Goal: Task Accomplishment & Management: Use online tool/utility

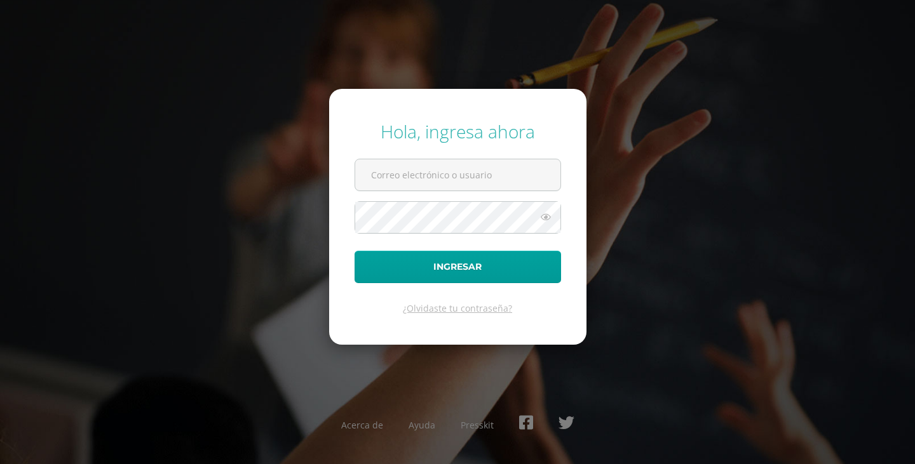
type input "[EMAIL_ADDRESS][DOMAIN_NAME]"
click at [547, 219] on icon at bounding box center [545, 217] width 17 height 15
click at [547, 219] on icon at bounding box center [545, 217] width 18 height 15
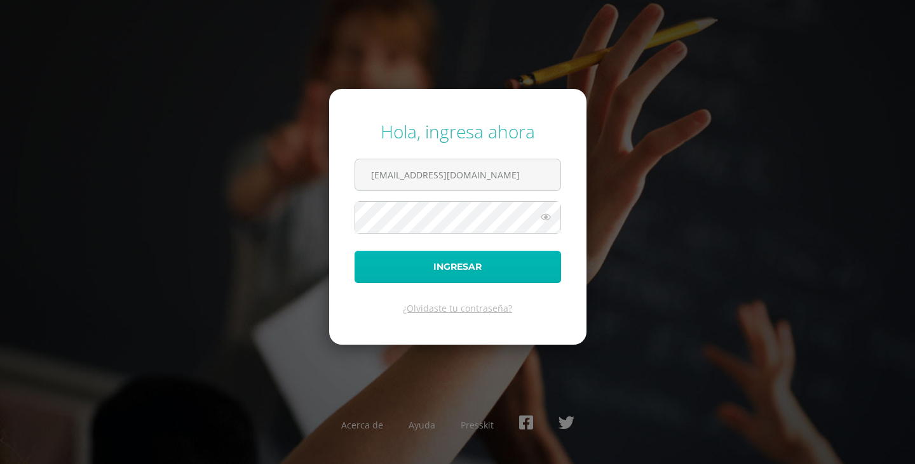
click at [497, 278] on button "Ingresar" at bounding box center [457, 267] width 206 height 32
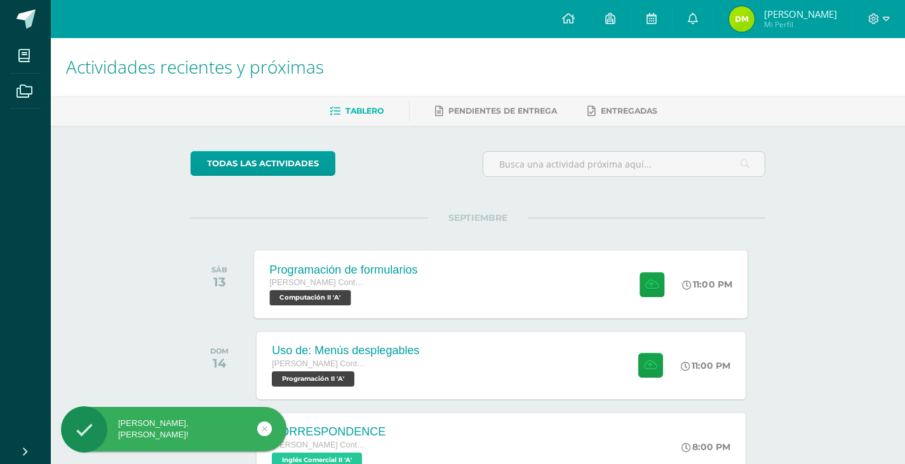
click at [501, 288] on div "Programación de formularios Quinto Perito Contador con Orientación en Computaci…" at bounding box center [502, 284] width 494 height 68
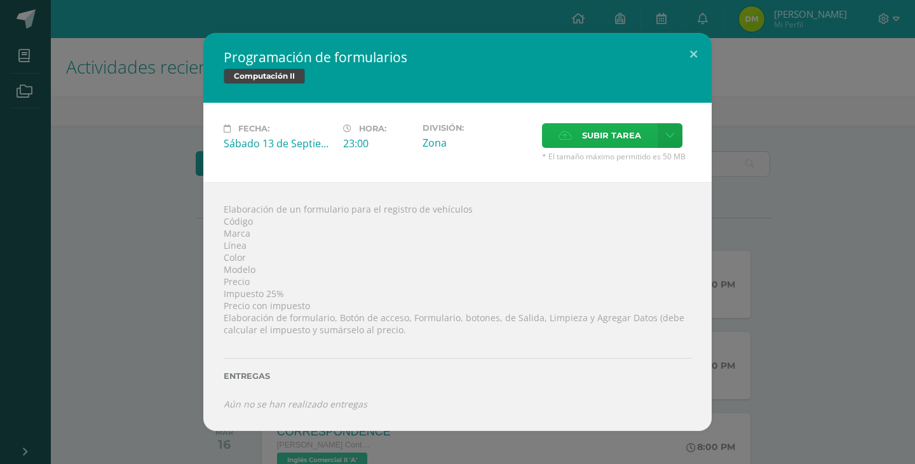
click at [638, 130] on span "Subir tarea" at bounding box center [611, 136] width 59 height 24
click at [0, 0] on input "Subir tarea" at bounding box center [0, 0] width 0 height 0
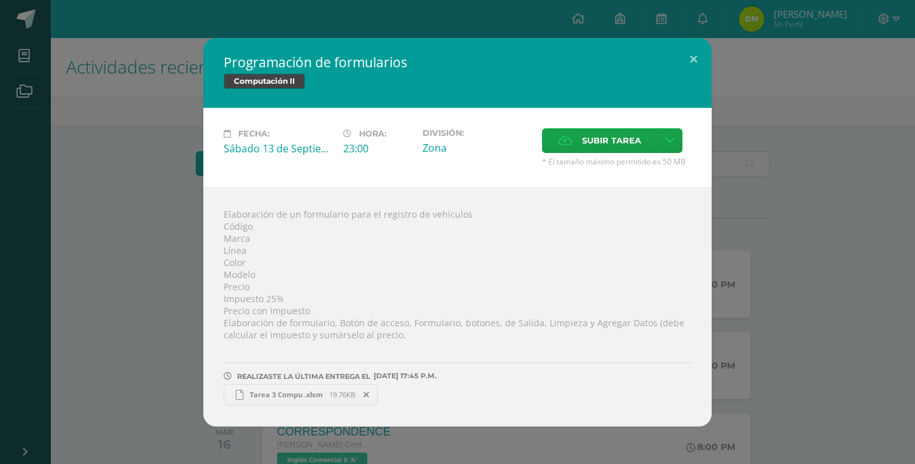
click at [276, 389] on link "Tarea 3 Compu .xlsm 19.76KB" at bounding box center [301, 395] width 154 height 22
click at [823, 3] on div "Programación de formularios Computación II Fecha: Sábado 13 de Septiembre Hora:…" at bounding box center [457, 232] width 915 height 464
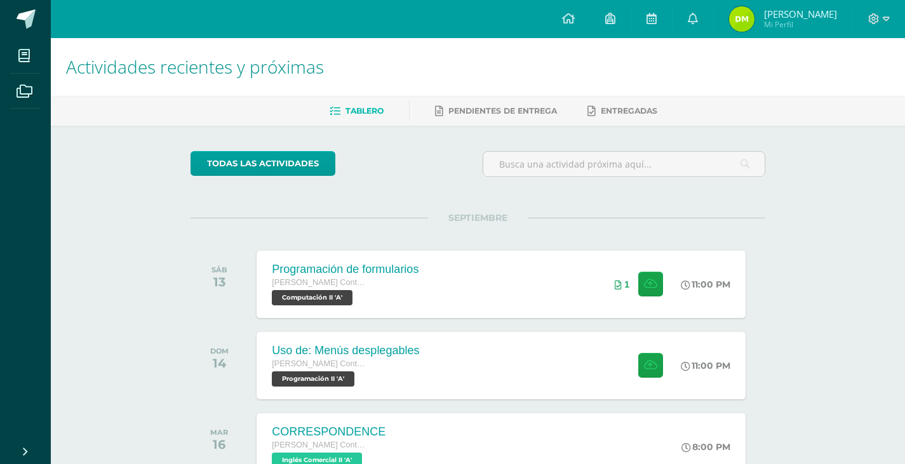
scroll to position [191, 0]
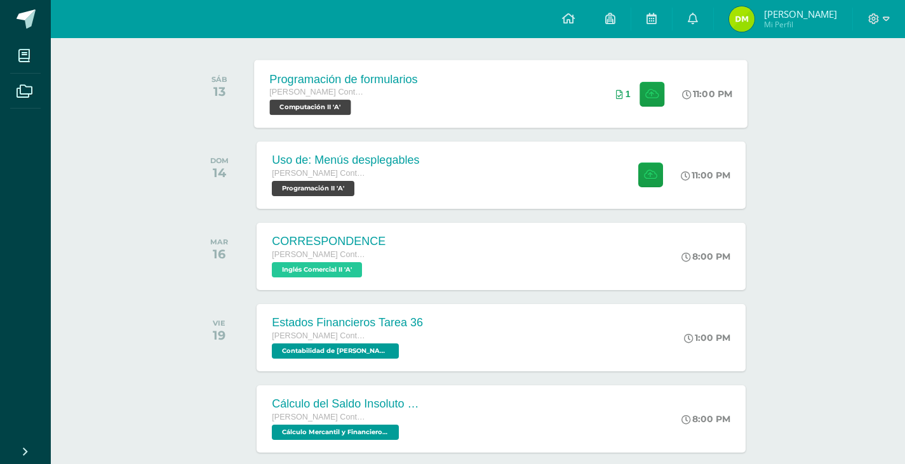
click at [590, 109] on div "Programación de formularios Quinto Perito Contador con Orientación en Computaci…" at bounding box center [502, 94] width 494 height 68
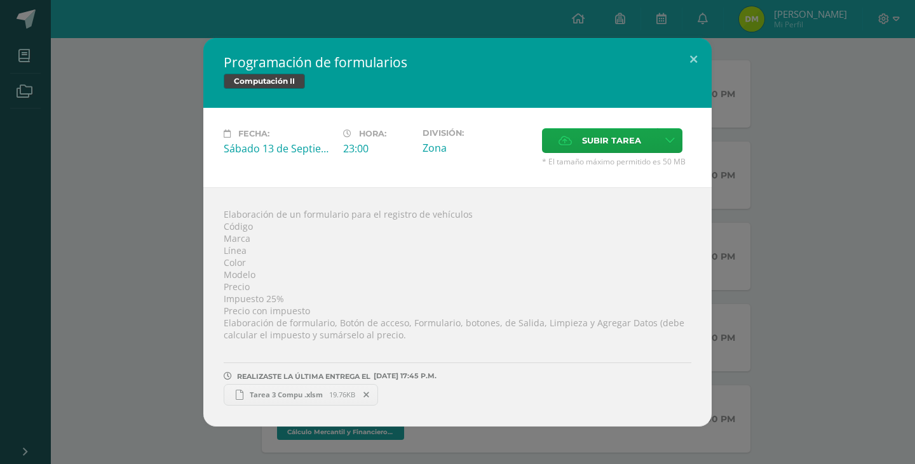
click at [839, 142] on div "Programación de formularios Computación II Fecha: Sábado 13 de Septiembre Hora:…" at bounding box center [457, 232] width 905 height 389
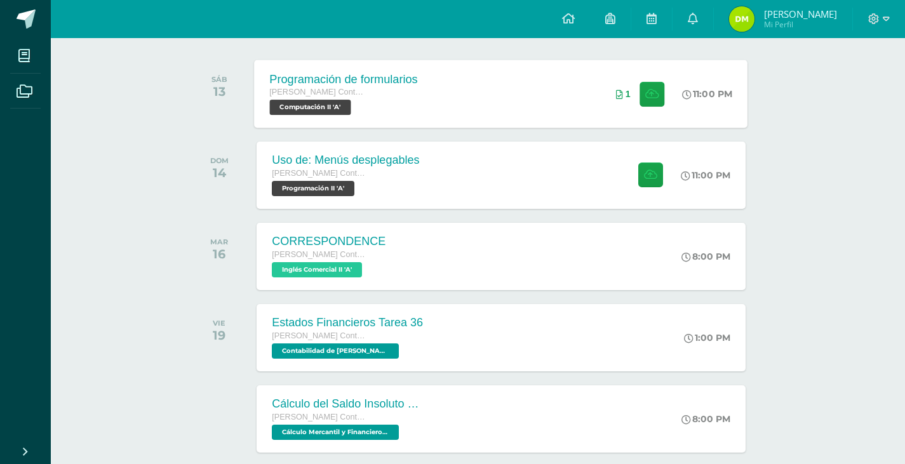
scroll to position [64, 0]
